Goal: Find specific page/section: Find specific page/section

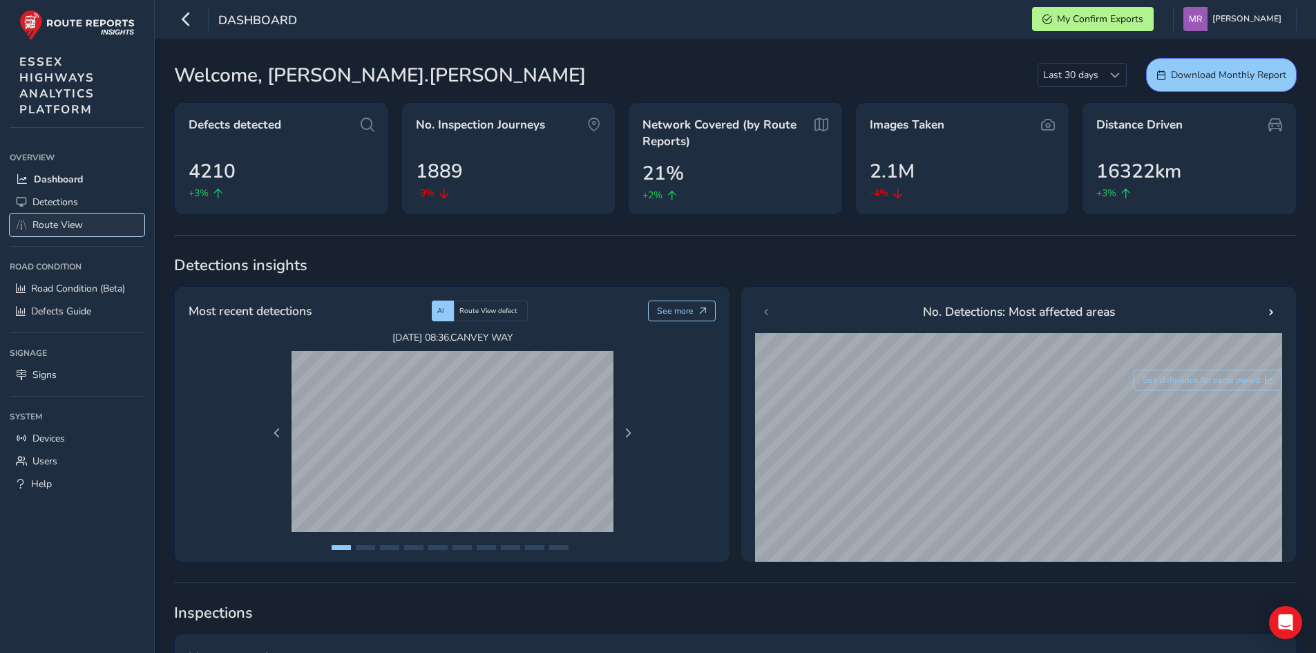
click at [68, 218] on span "Route View" at bounding box center [57, 224] width 50 height 13
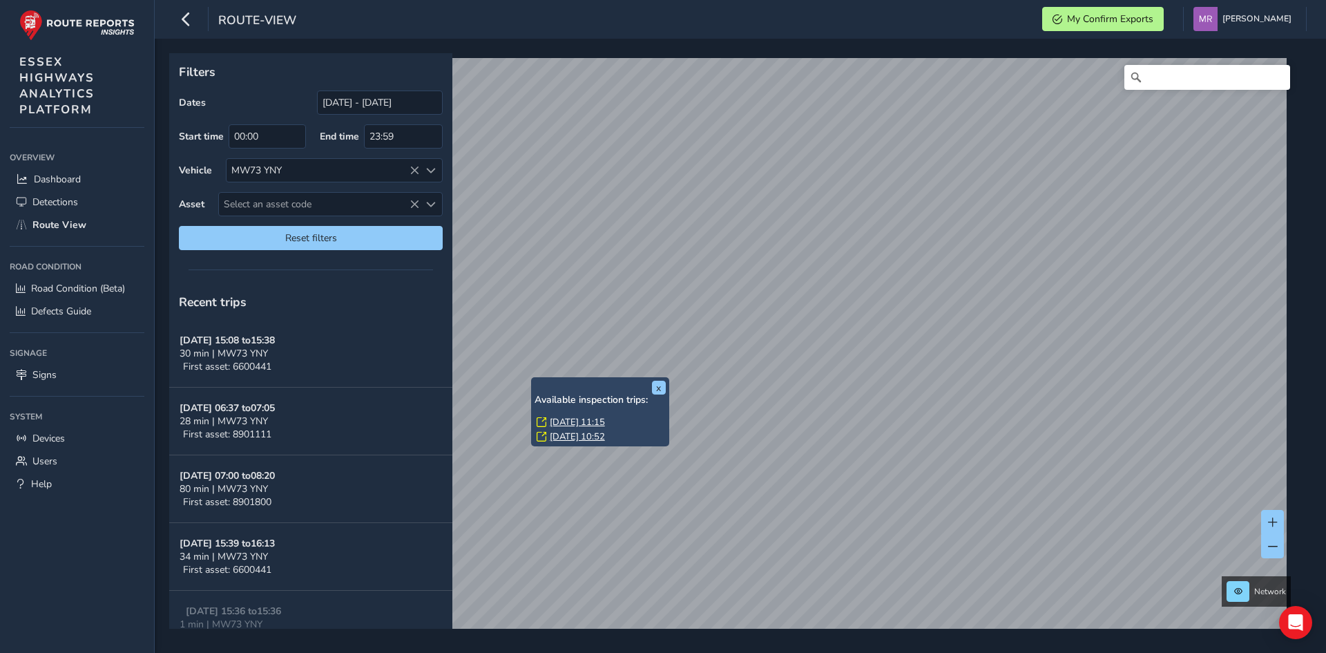
click at [567, 417] on link "[DATE] 11:15" at bounding box center [577, 422] width 55 height 12
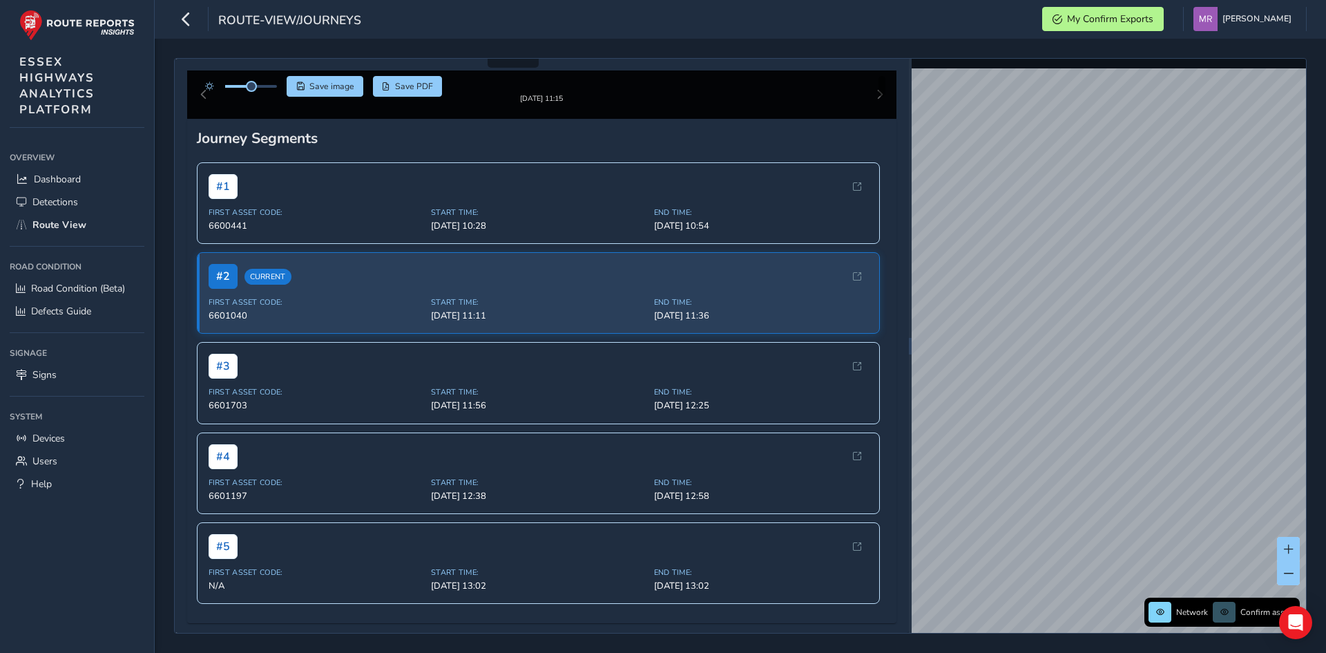
scroll to position [207, 0]
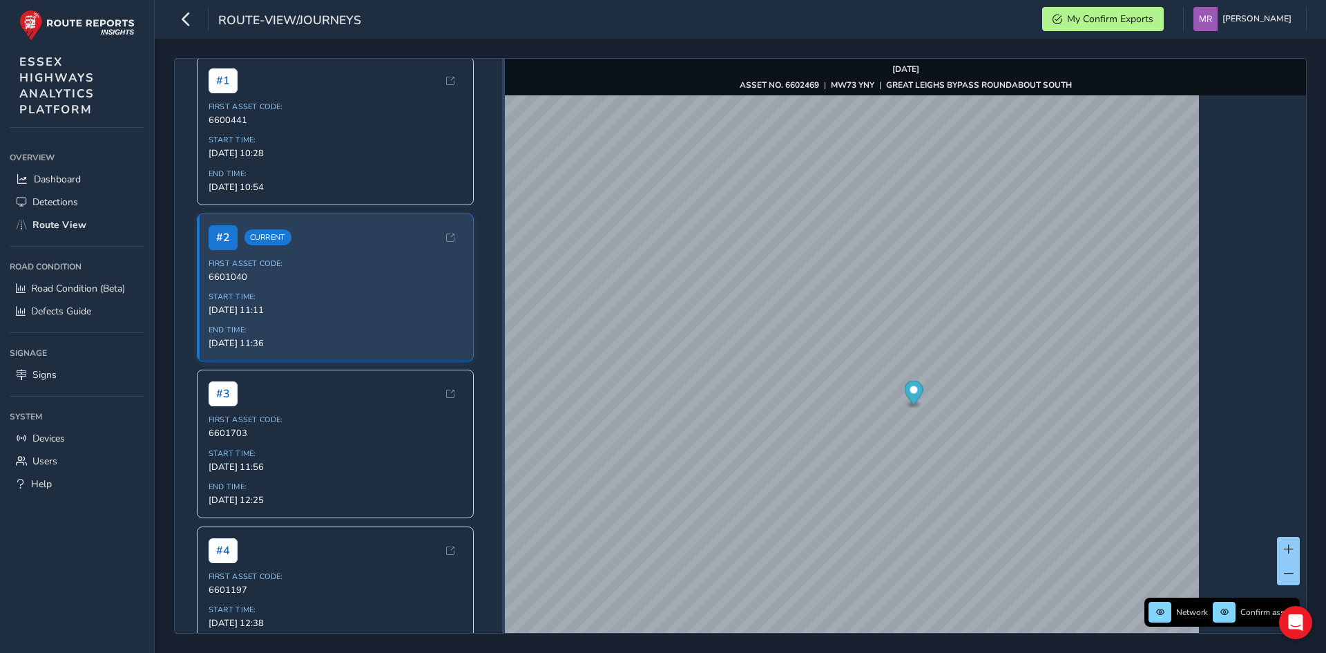
scroll to position [215, 0]
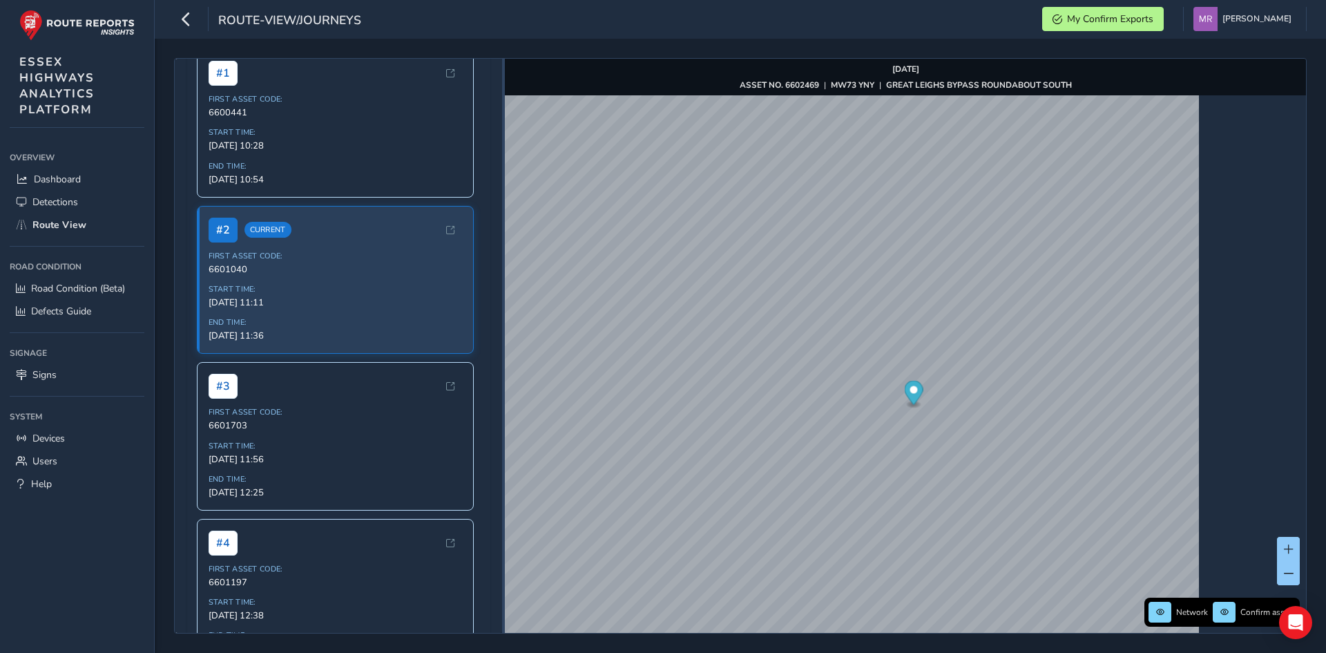
drag, startPoint x: 909, startPoint y: 291, endPoint x: 482, endPoint y: 280, distance: 427.0
click at [502, 280] on div at bounding box center [503, 346] width 3 height 574
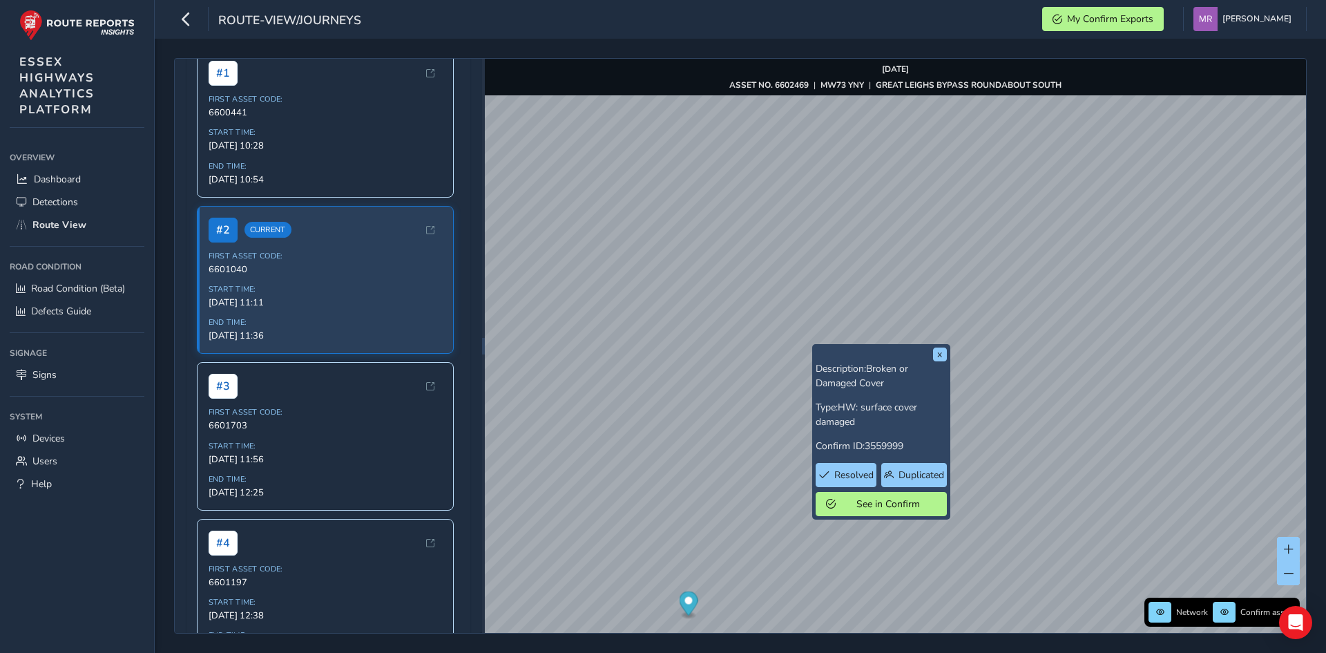
scroll to position [215, 0]
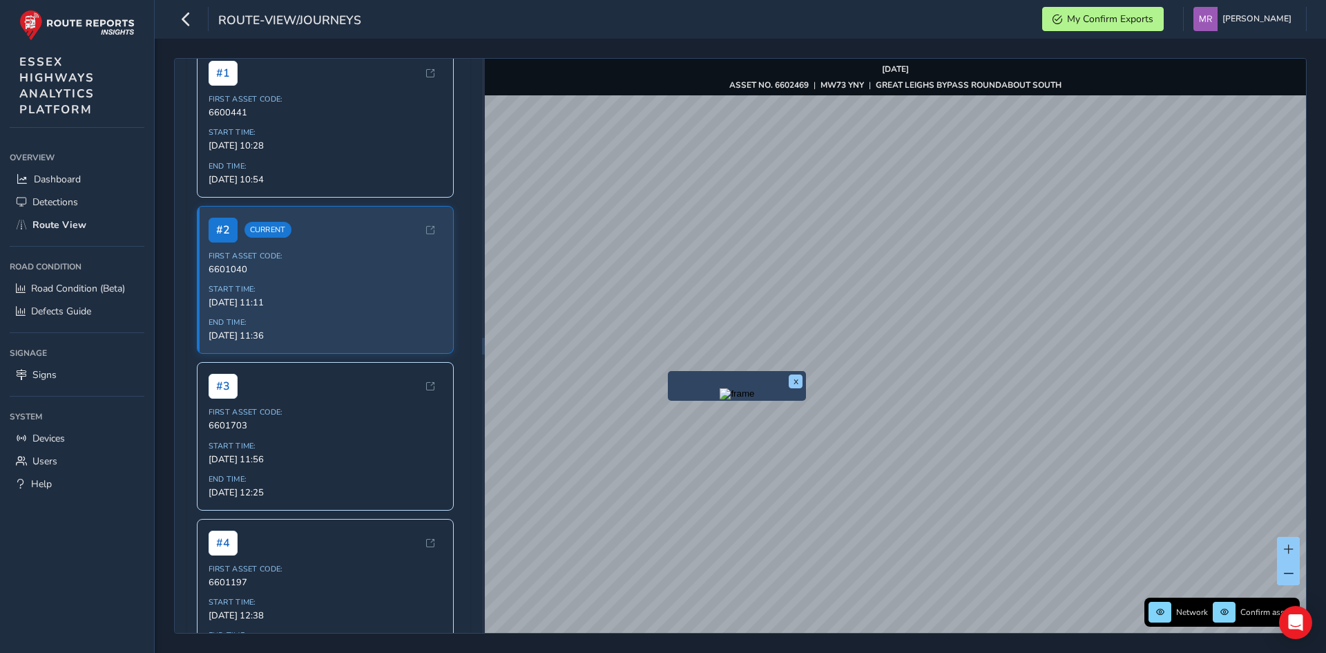
click at [720, 395] on img "Preview frame" at bounding box center [737, 393] width 35 height 11
click at [720, 399] on img "Preview frame" at bounding box center [737, 393] width 35 height 11
click at [754, 399] on img "Preview frame" at bounding box center [737, 393] width 35 height 11
click at [743, 399] on img "Preview frame" at bounding box center [737, 393] width 35 height 11
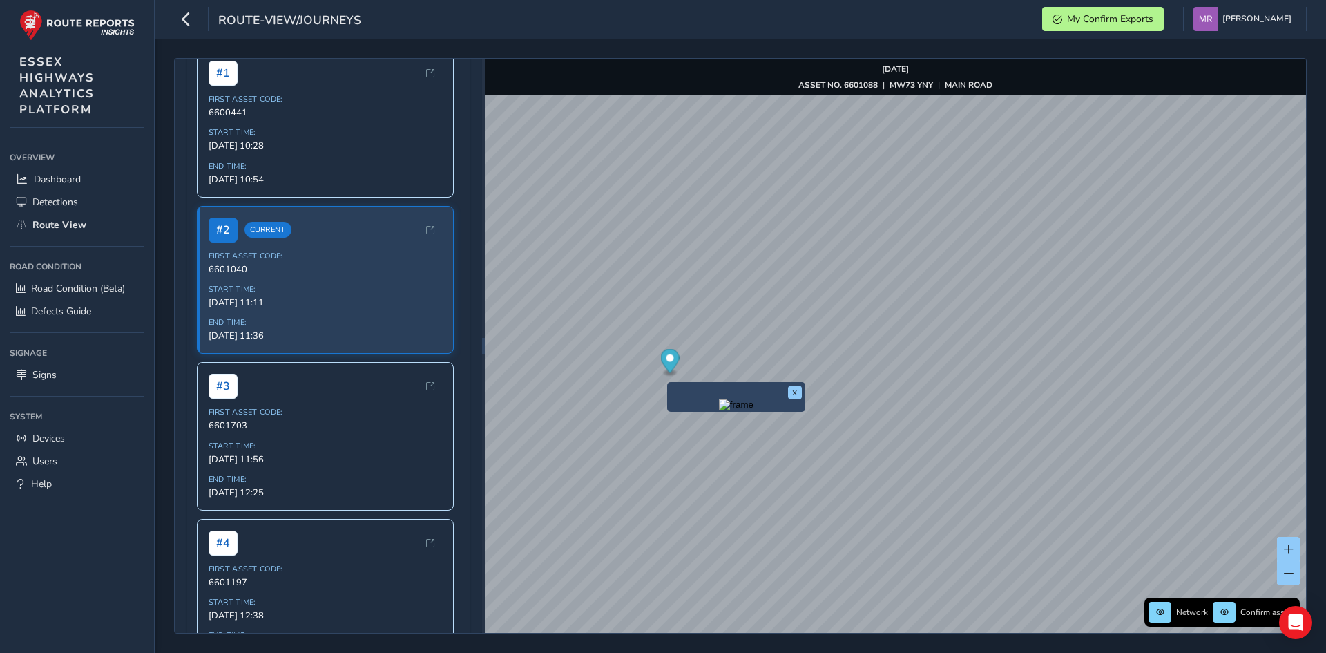
click at [719, 410] on img "Preview frame" at bounding box center [736, 404] width 35 height 11
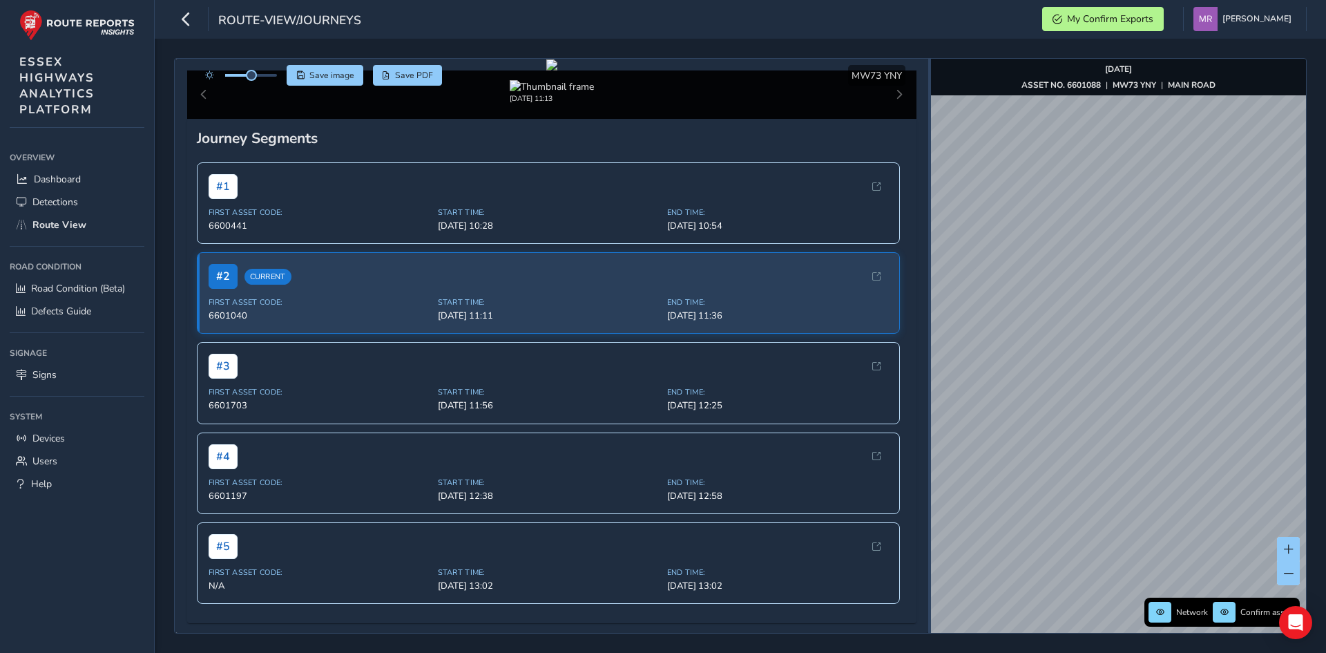
scroll to position [207, 0]
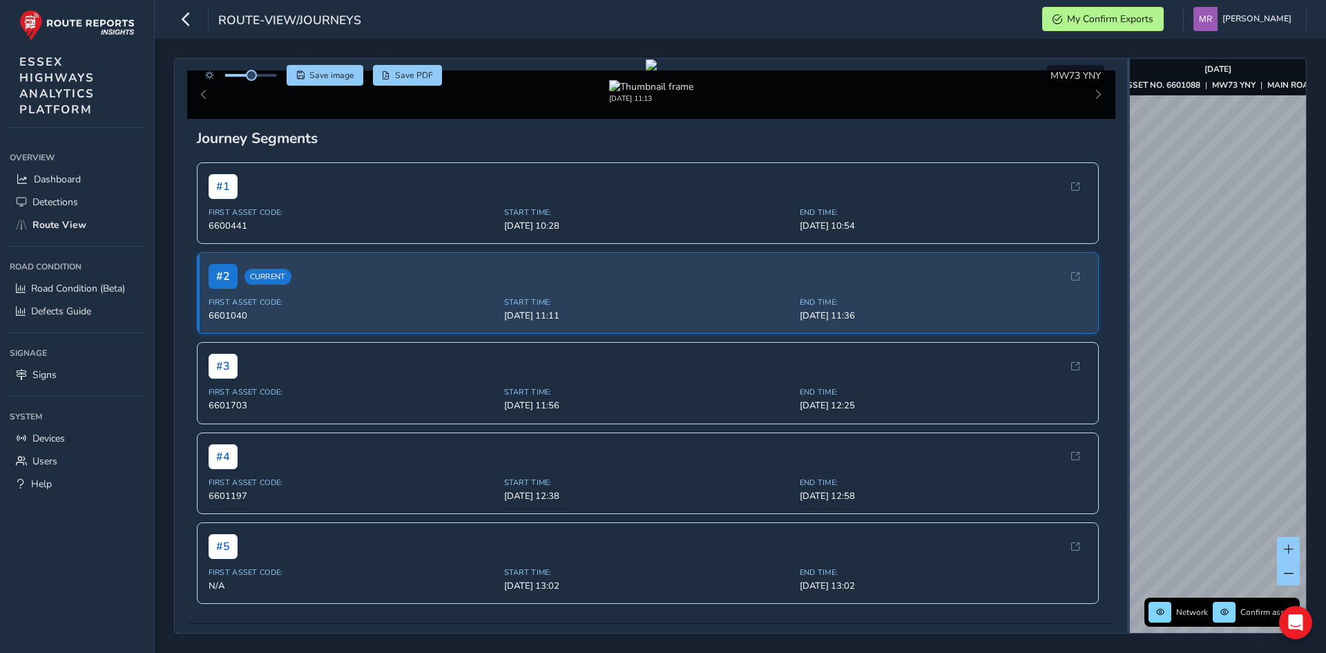
drag, startPoint x: 482, startPoint y: 272, endPoint x: 1325, endPoint y: 347, distance: 846.7
click at [1315, 347] on div "Close journey Back Enable zoom mode Enable drawing mode Forward Click and Drag …" at bounding box center [740, 346] width 1171 height 614
